Goal: Find specific page/section: Find specific page/section

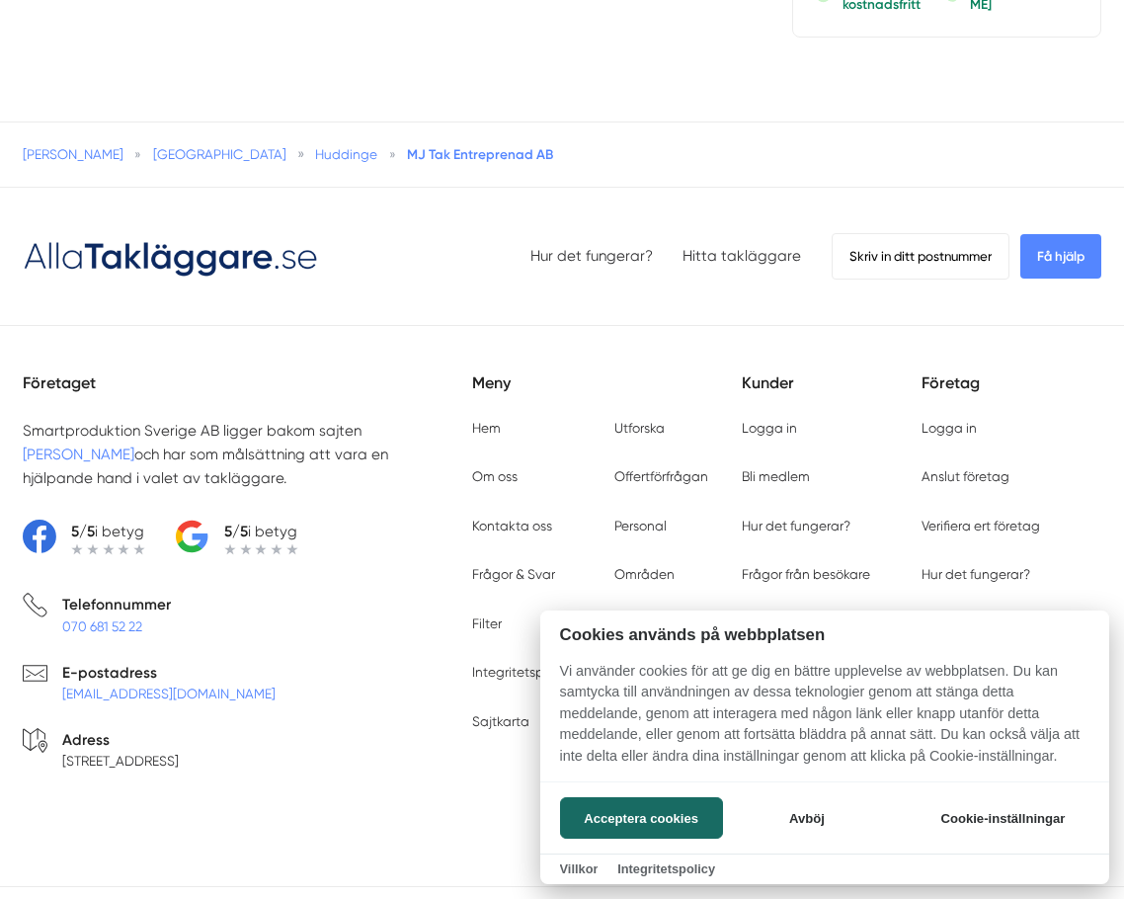
scroll to position [4839, 0]
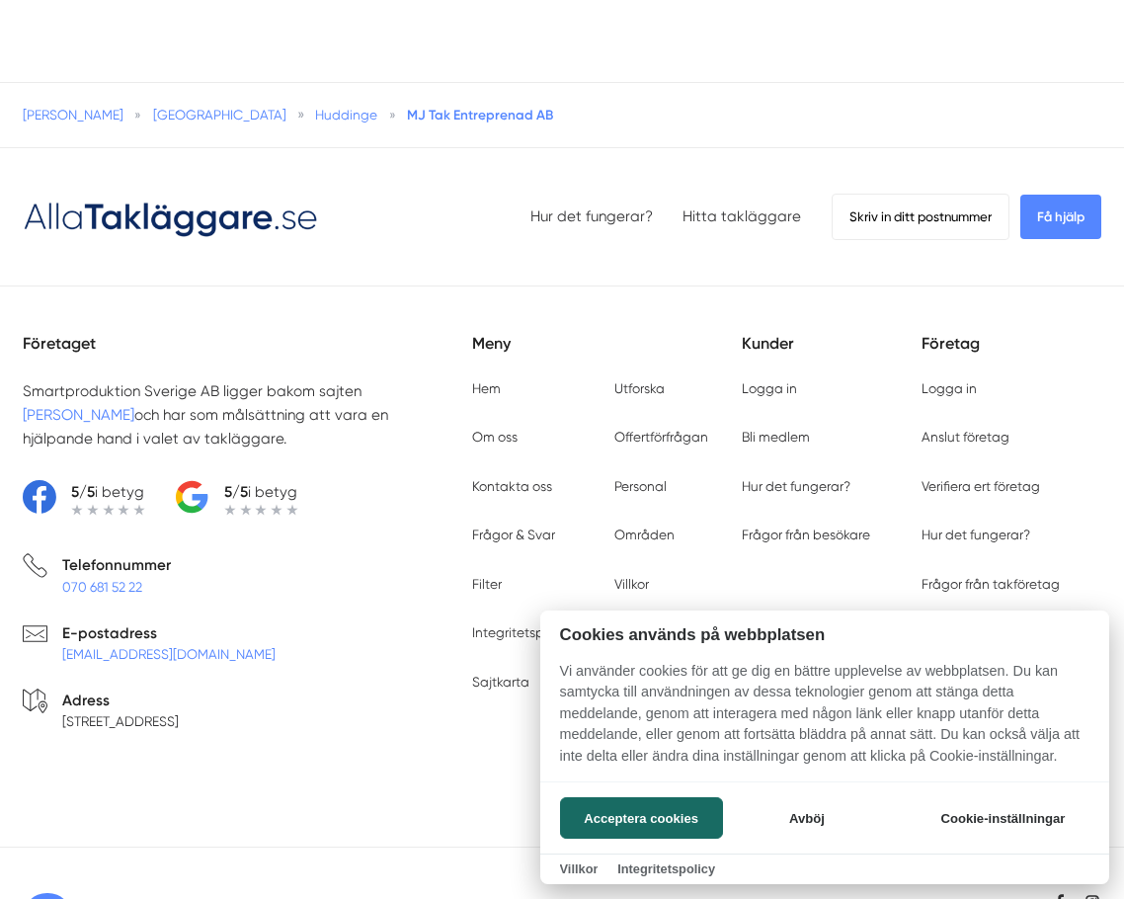
click at [100, 116] on div at bounding box center [562, 449] width 1124 height 899
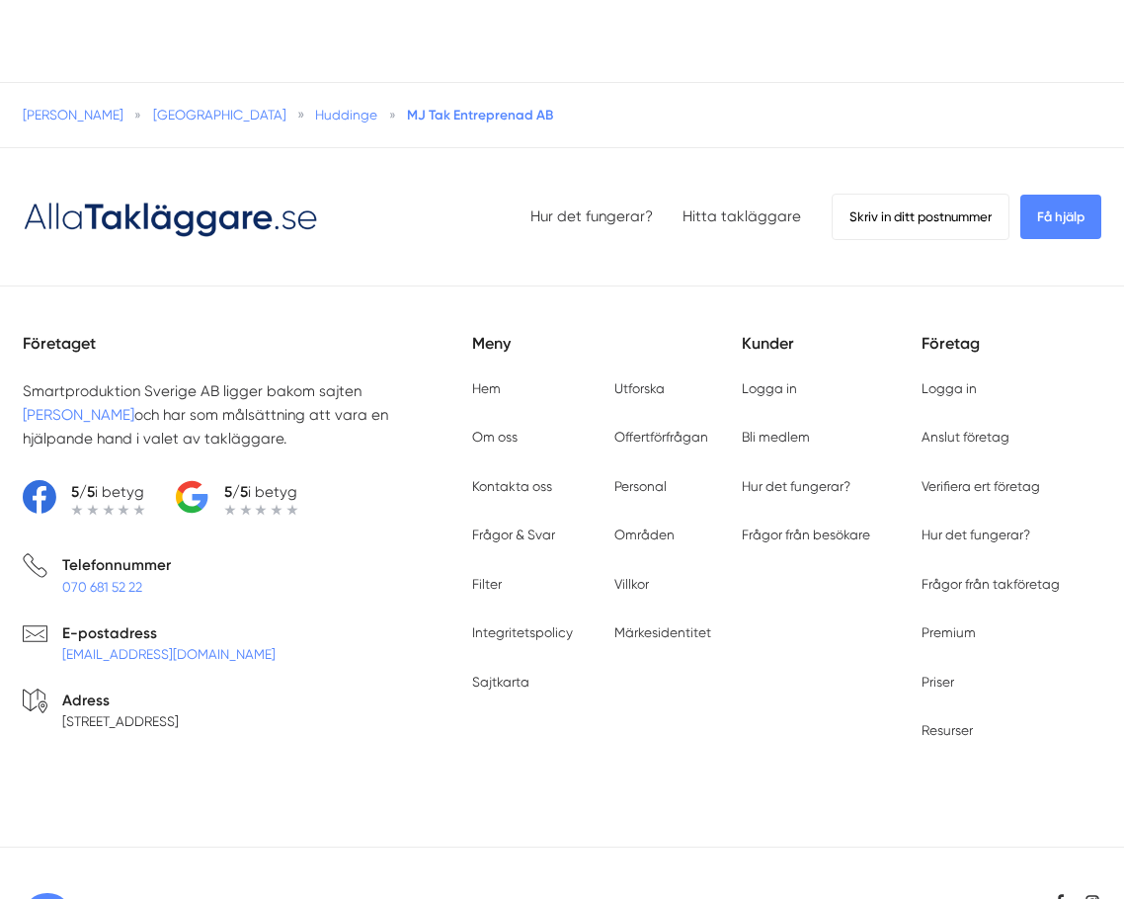
click at [94, 116] on span "[PERSON_NAME]" at bounding box center [73, 115] width 101 height 16
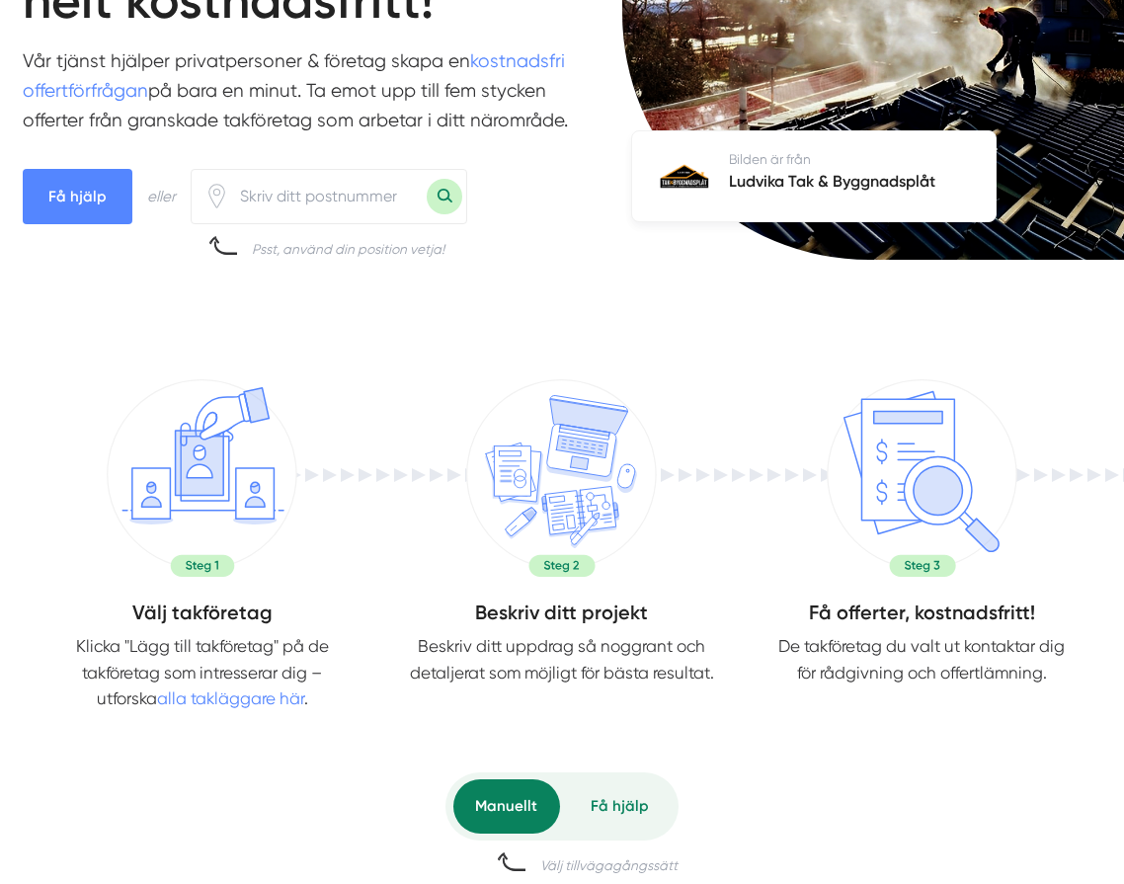
scroll to position [296, 0]
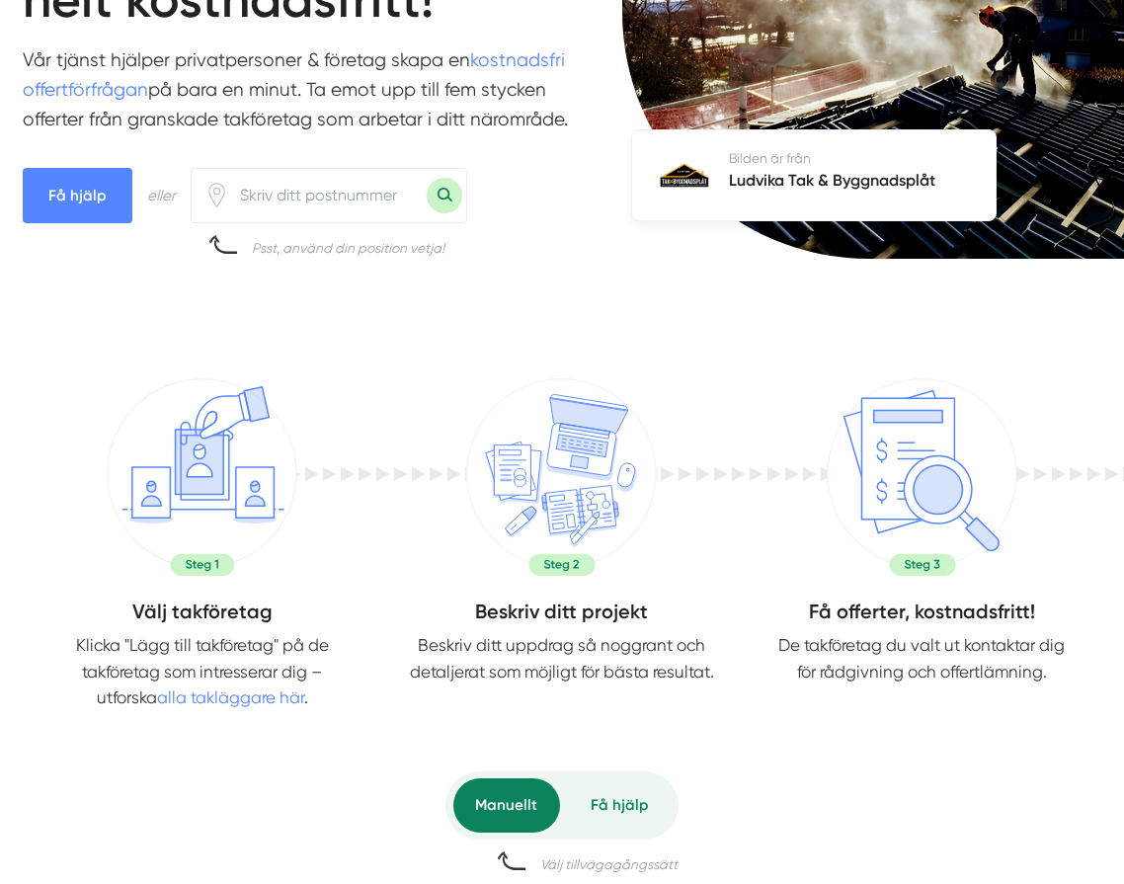
click at [328, 202] on input "number" at bounding box center [328, 195] width 198 height 43
click at [319, 179] on input "number" at bounding box center [328, 195] width 198 height 43
type input "2"
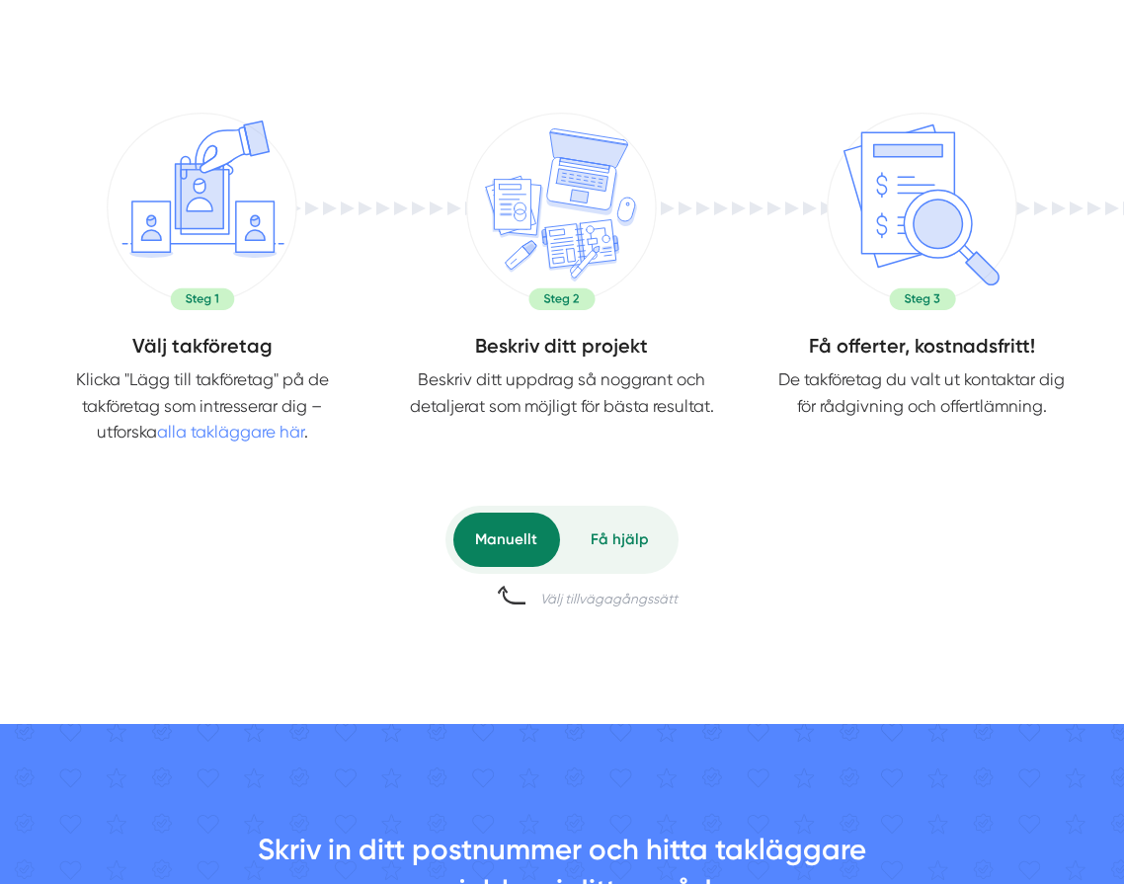
scroll to position [395, 0]
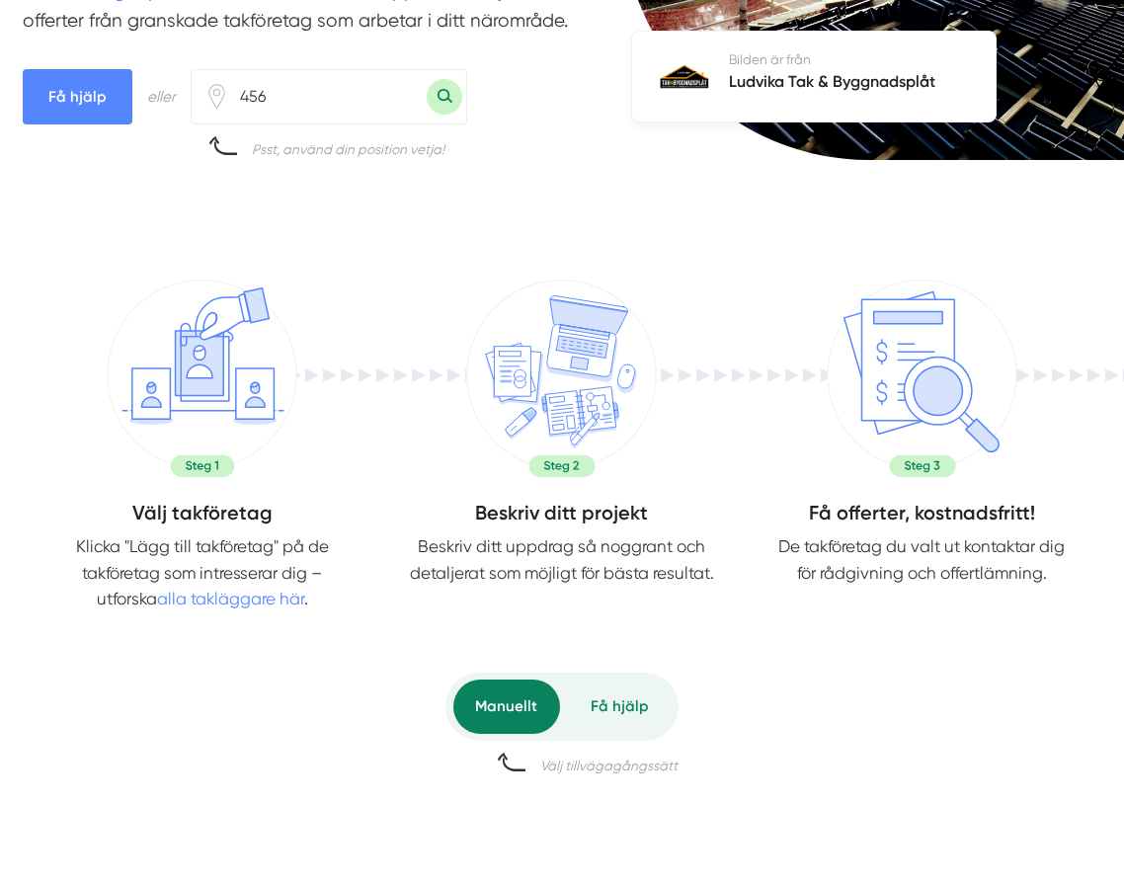
type input "456"
click at [427, 79] on button "Sök med postnummer" at bounding box center [445, 97] width 36 height 36
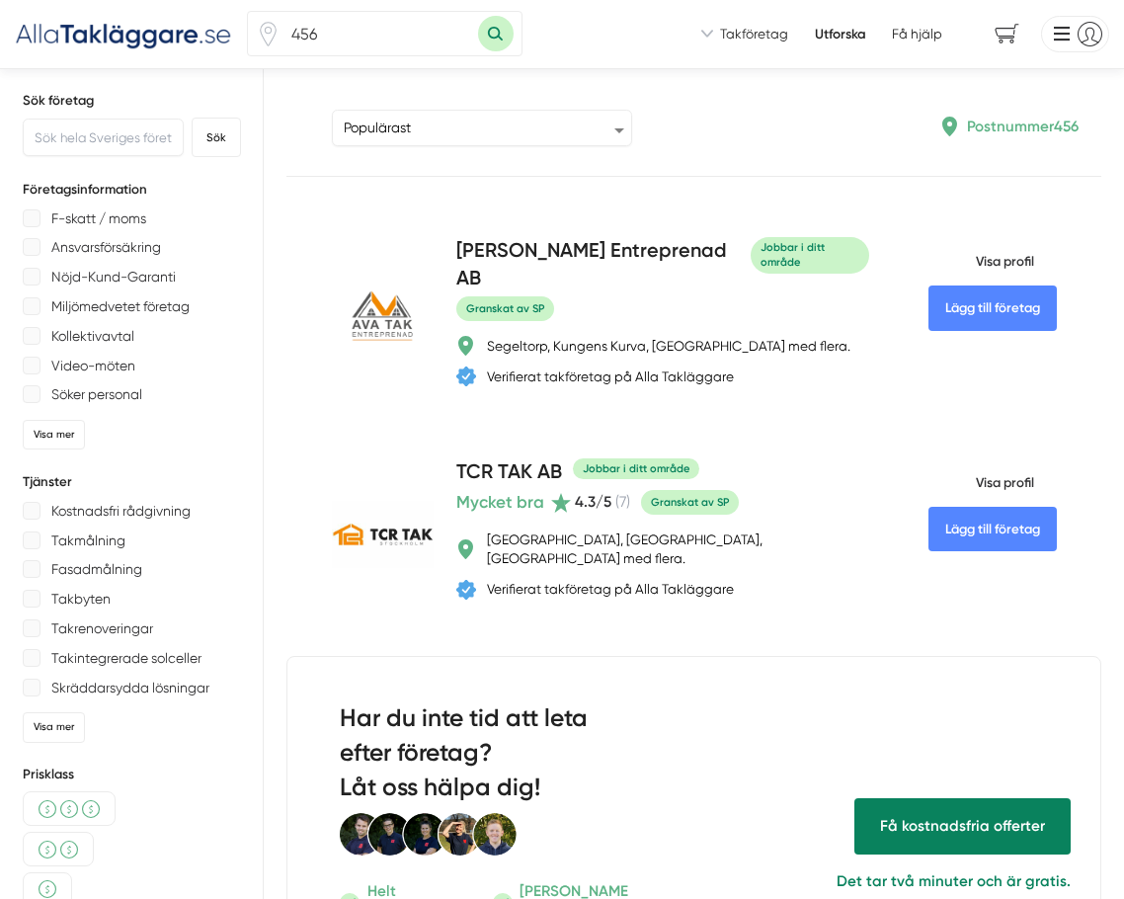
click at [351, 40] on input "456" at bounding box center [379, 33] width 198 height 43
type input "856"
click at [478, 16] on button "Sök med postnummer" at bounding box center [496, 34] width 36 height 36
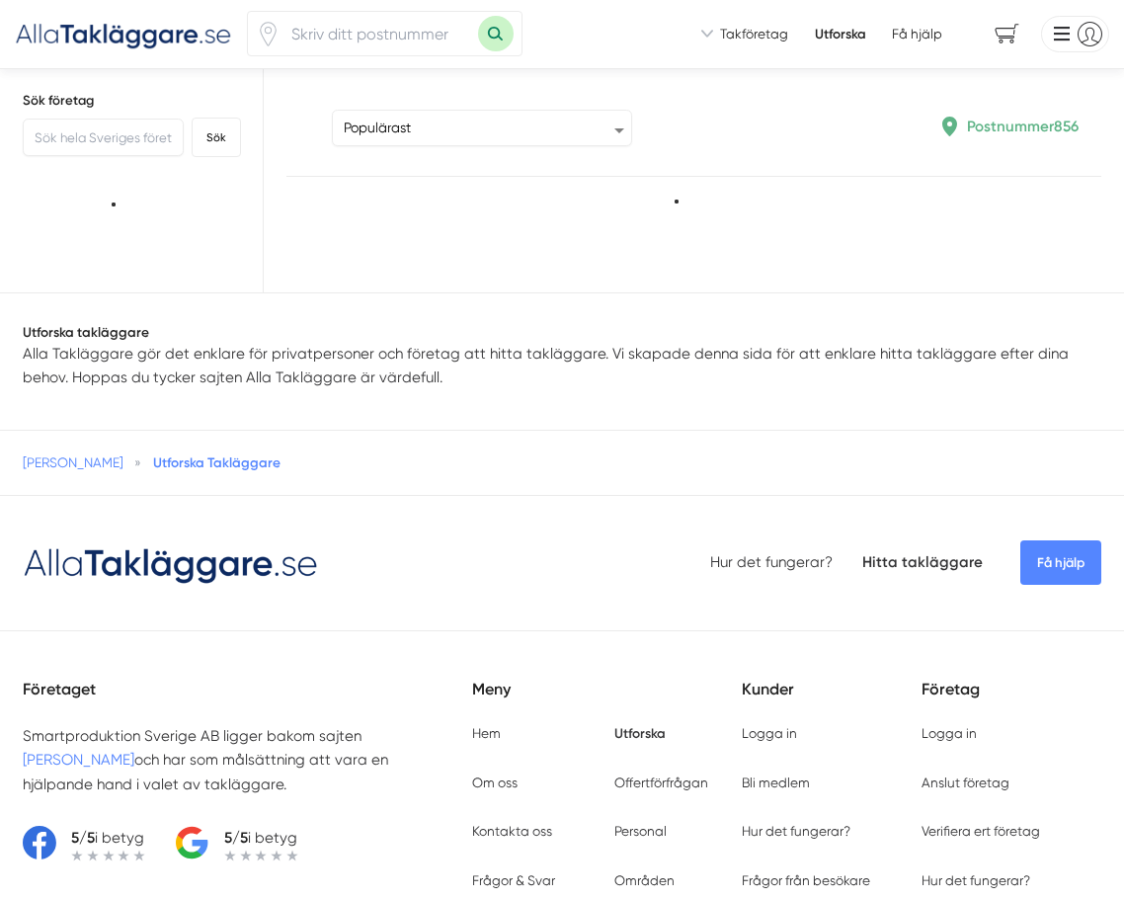
type input "856"
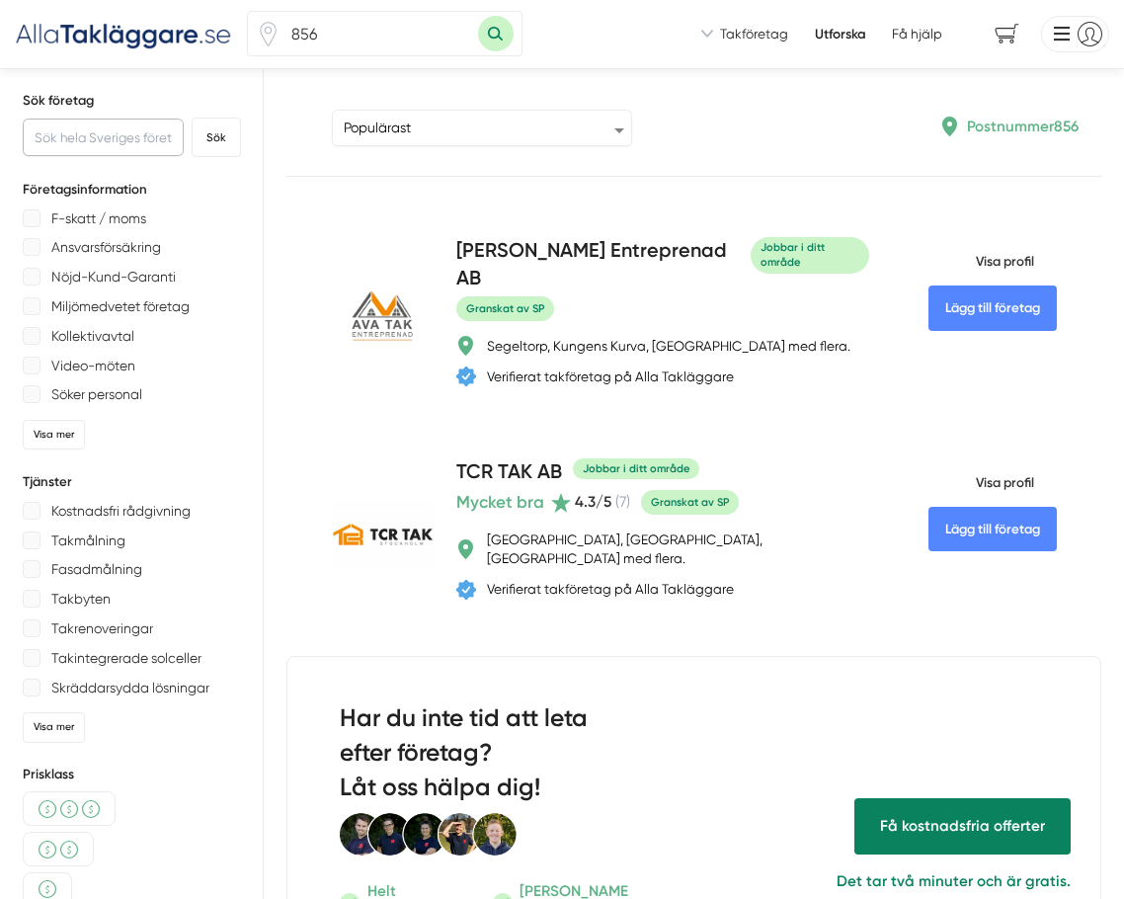
click at [148, 149] on input "text" at bounding box center [103, 138] width 161 height 38
type input "sundsvall"
click at [192, 118] on button "Sök" at bounding box center [216, 138] width 49 height 40
